Goal: Find specific page/section: Find specific page/section

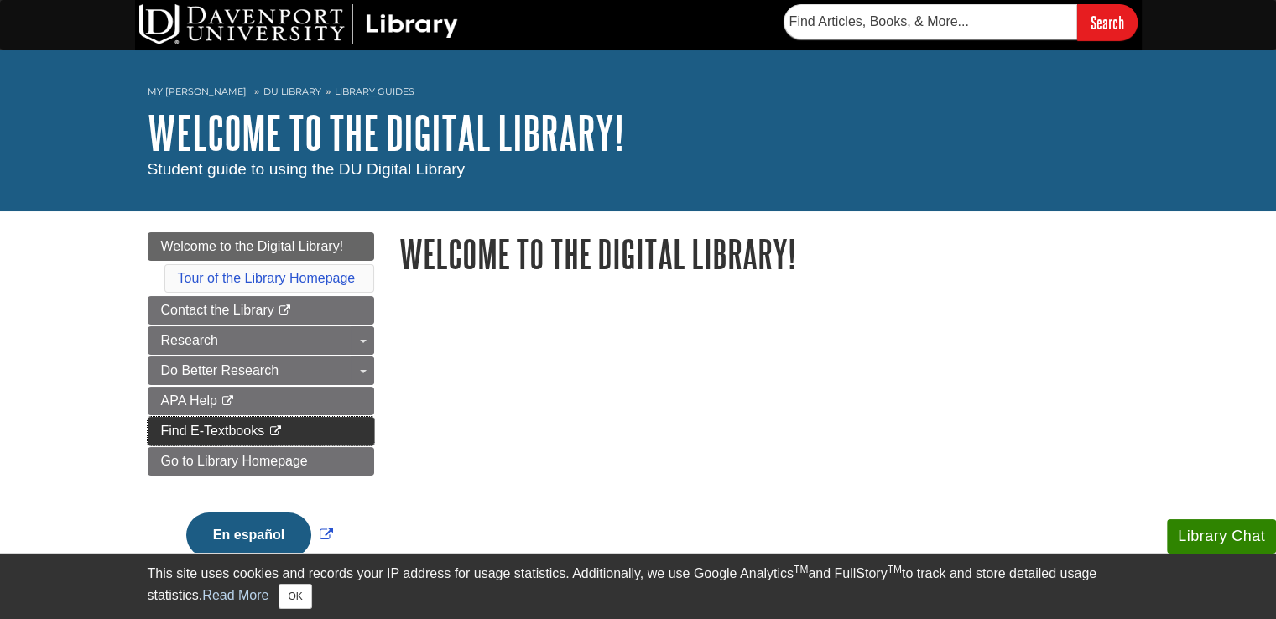
click at [246, 429] on span "Find E-Textbooks" at bounding box center [213, 431] width 104 height 14
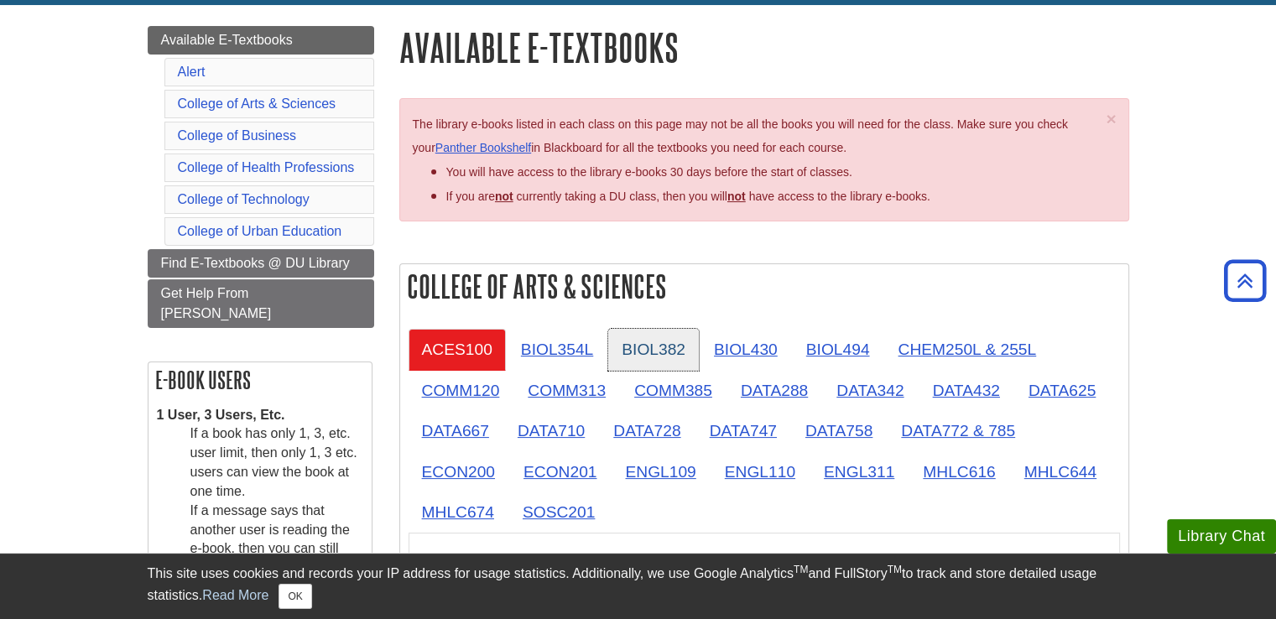
scroll to position [84, 0]
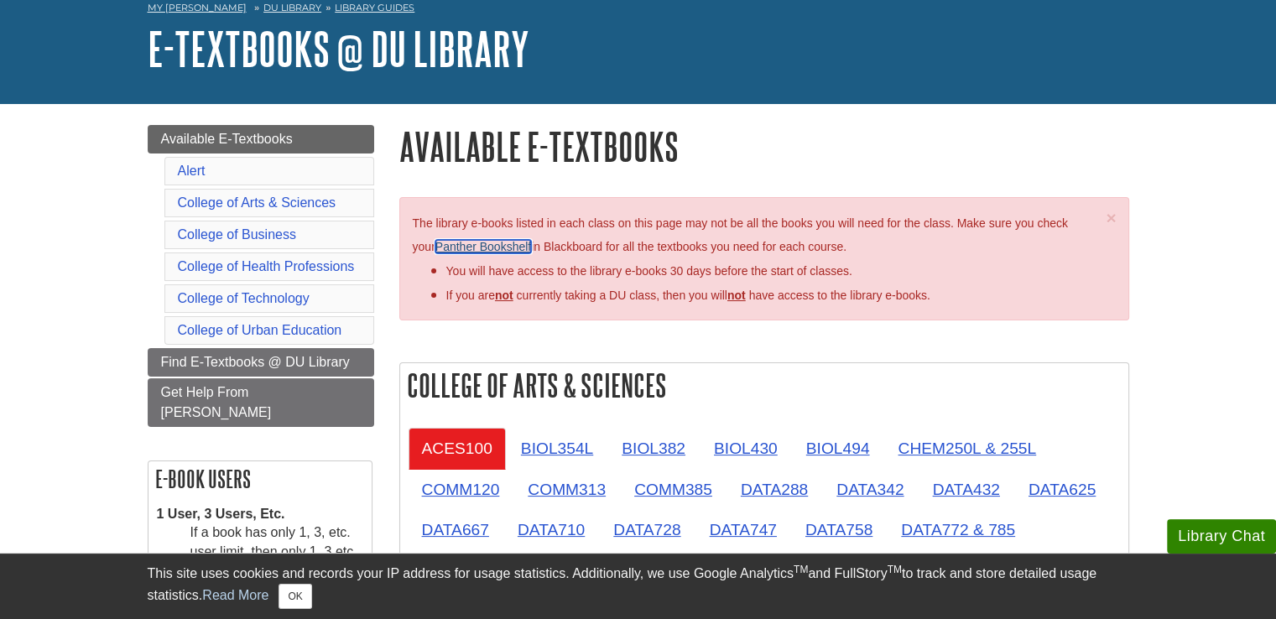
click at [467, 248] on link "Panther Bookshelf" at bounding box center [483, 246] width 96 height 13
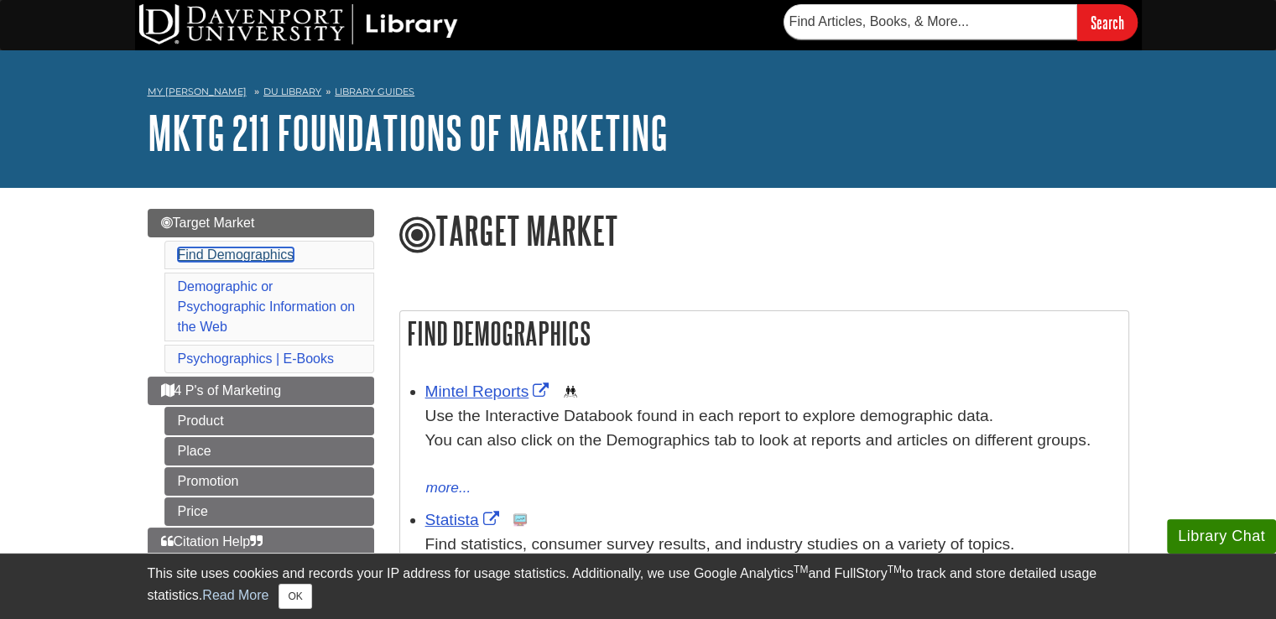
click at [239, 259] on link "Find Demographics" at bounding box center [236, 254] width 117 height 14
